Goal: Information Seeking & Learning: Learn about a topic

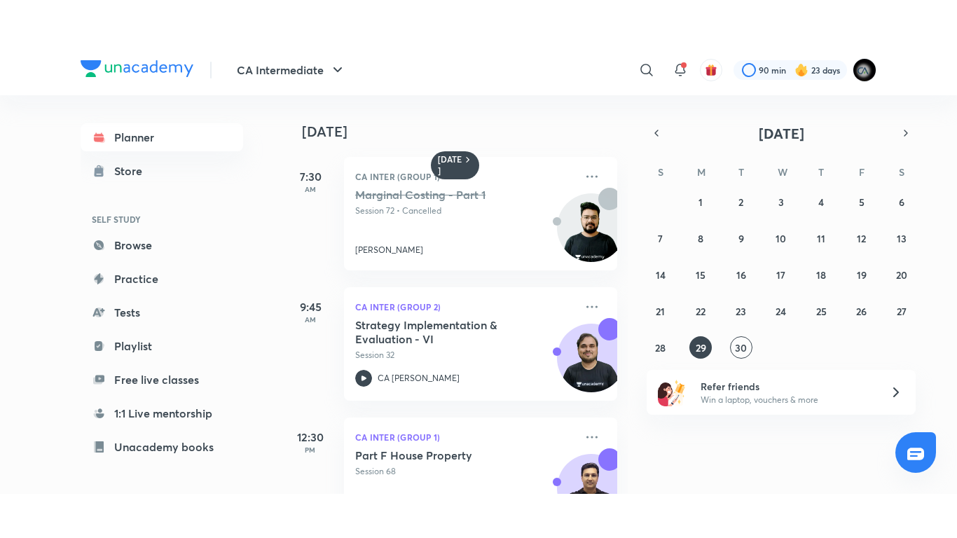
scroll to position [320, 0]
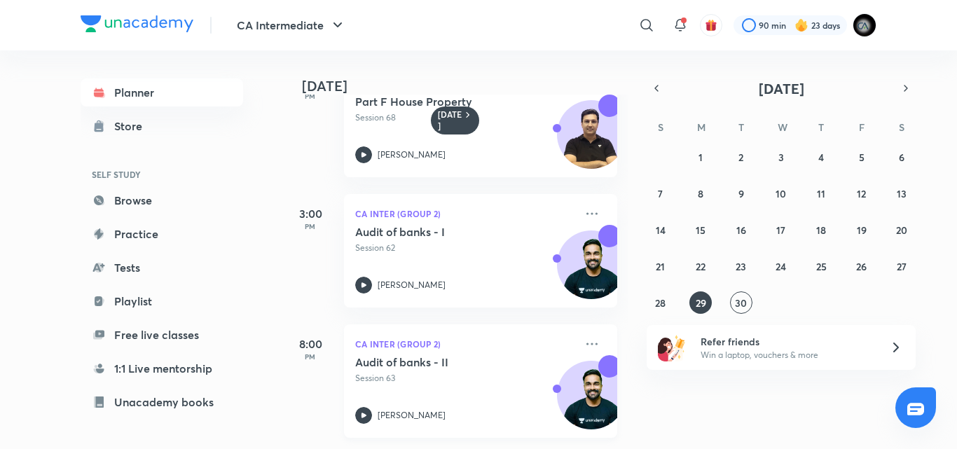
click at [424, 356] on h5 "Audit of banks - II" at bounding box center [442, 362] width 174 height 14
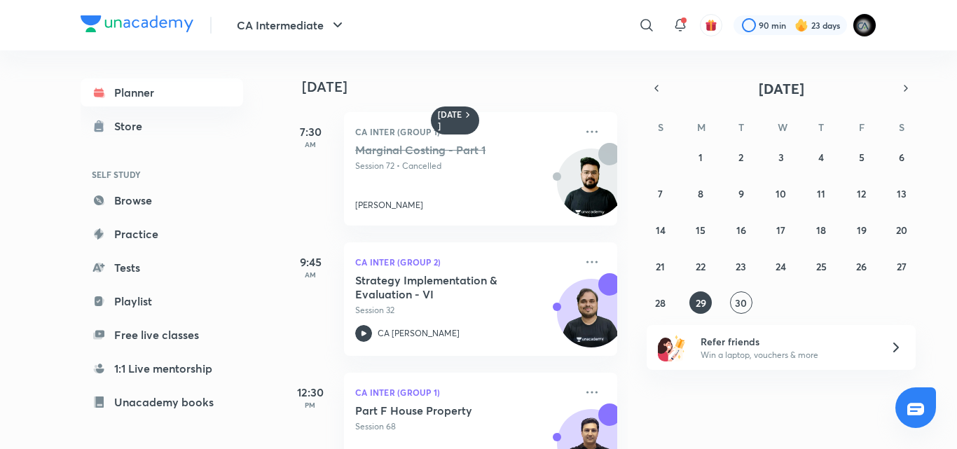
click at [616, 406] on div "Yesterday 7:30 AM CA Inter (Group 1) Marginal Costing - Part 1 Session 72 • Can…" at bounding box center [455, 249] width 346 height 399
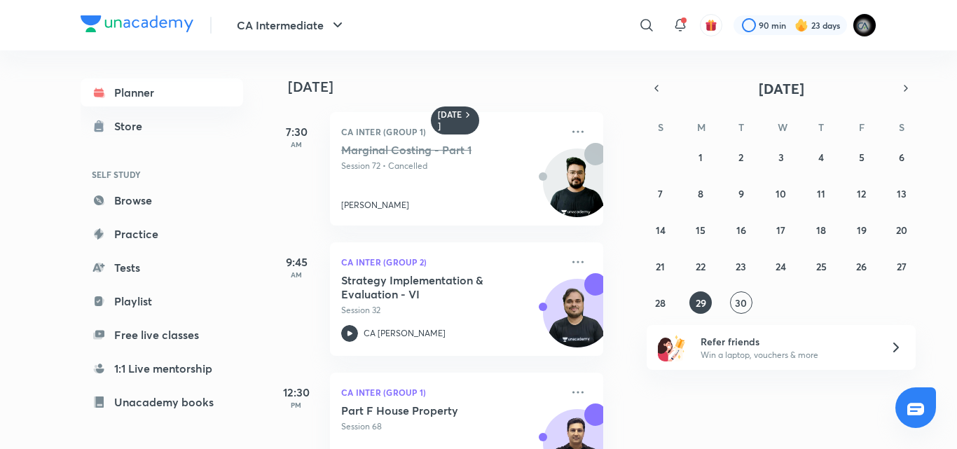
click at [623, 406] on div "Yesterday 7:30 AM CA Inter (Group 1) Marginal Costing - Part 1 Session 72 • Can…" at bounding box center [455, 249] width 346 height 399
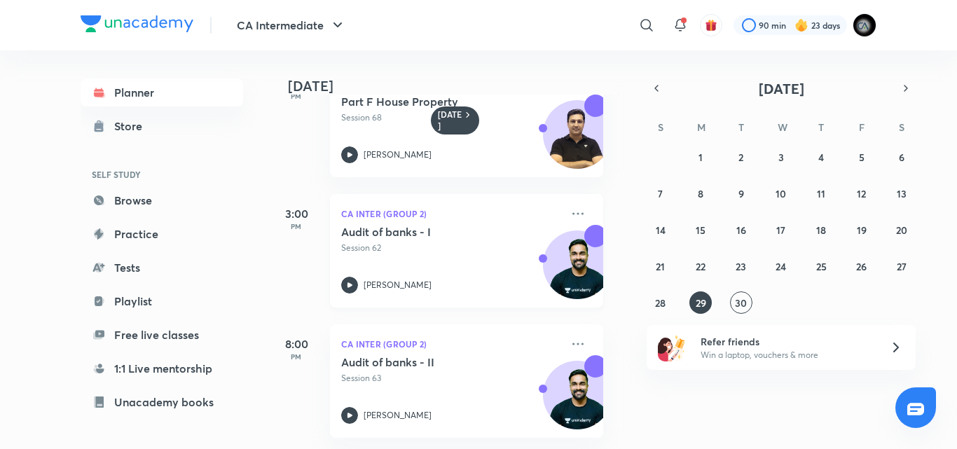
click at [459, 242] on p "Session 62" at bounding box center [451, 248] width 220 height 13
